Goal: Task Accomplishment & Management: Manage account settings

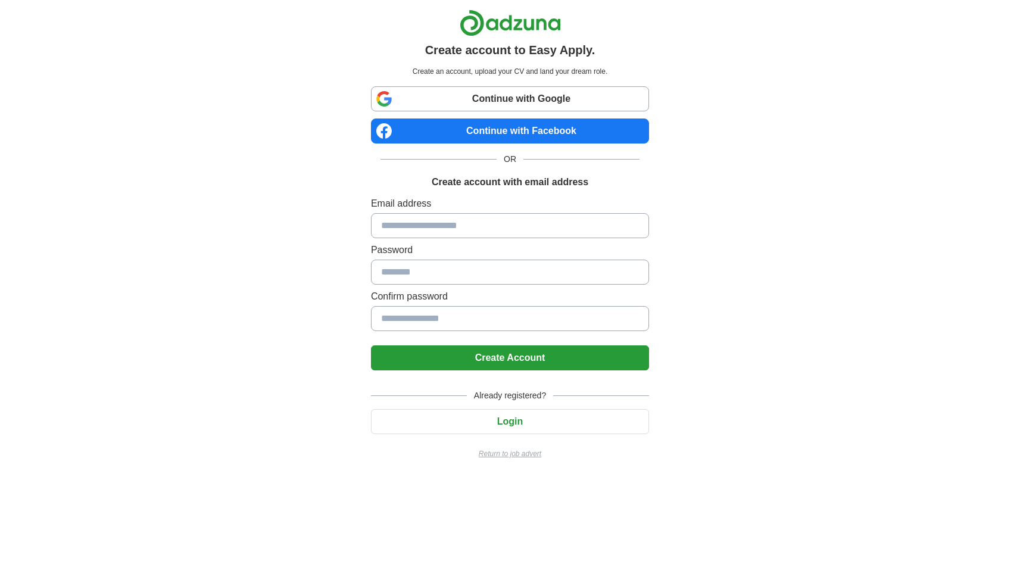
click at [447, 224] on input at bounding box center [510, 225] width 278 height 25
click at [521, 421] on button "Login" at bounding box center [510, 421] width 278 height 25
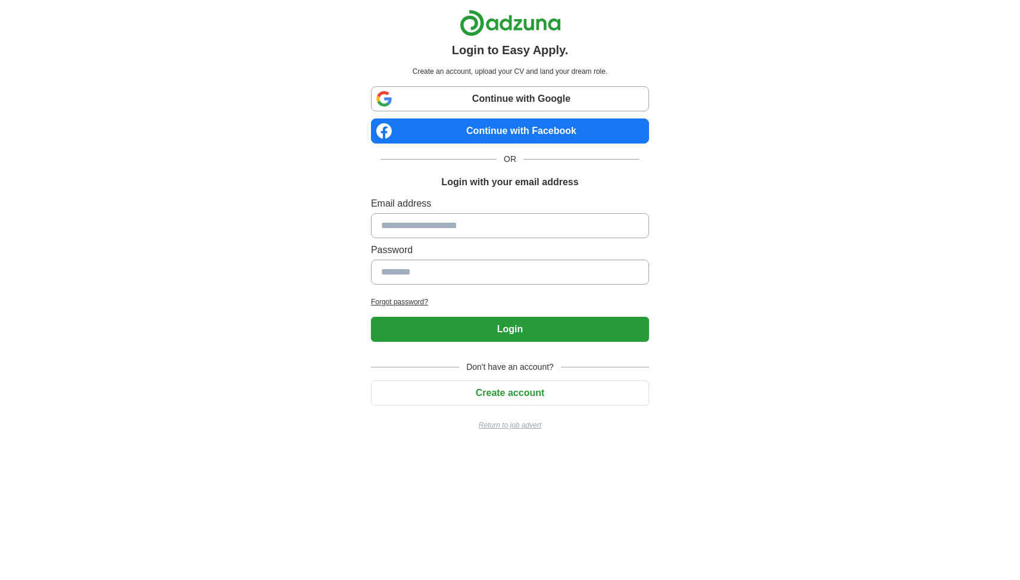
click at [459, 236] on input at bounding box center [510, 225] width 278 height 25
type input "**********"
click at [462, 273] on input at bounding box center [510, 271] width 278 height 25
click at [472, 283] on input at bounding box center [510, 271] width 278 height 25
click at [533, 97] on link "Continue with Google" at bounding box center [510, 98] width 278 height 25
